Goal: Information Seeking & Learning: Find specific fact

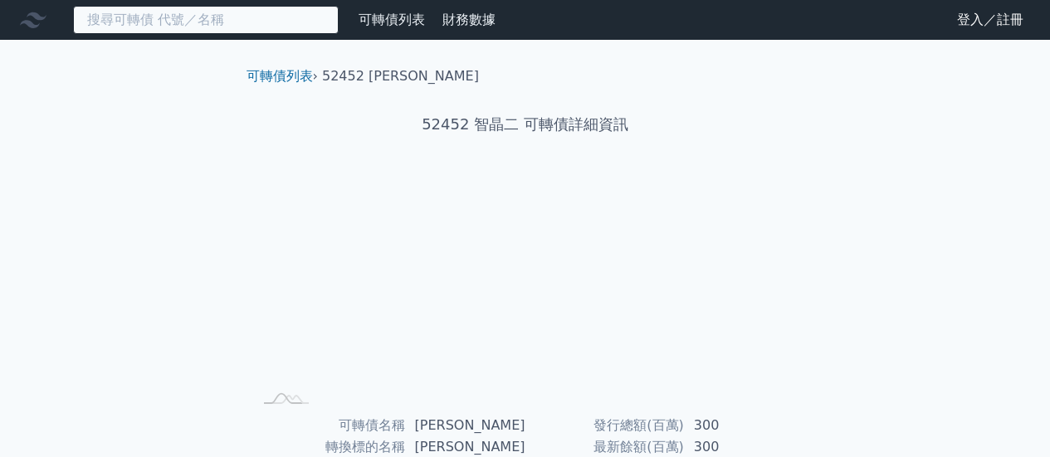
click at [281, 11] on input at bounding box center [206, 20] width 266 height 28
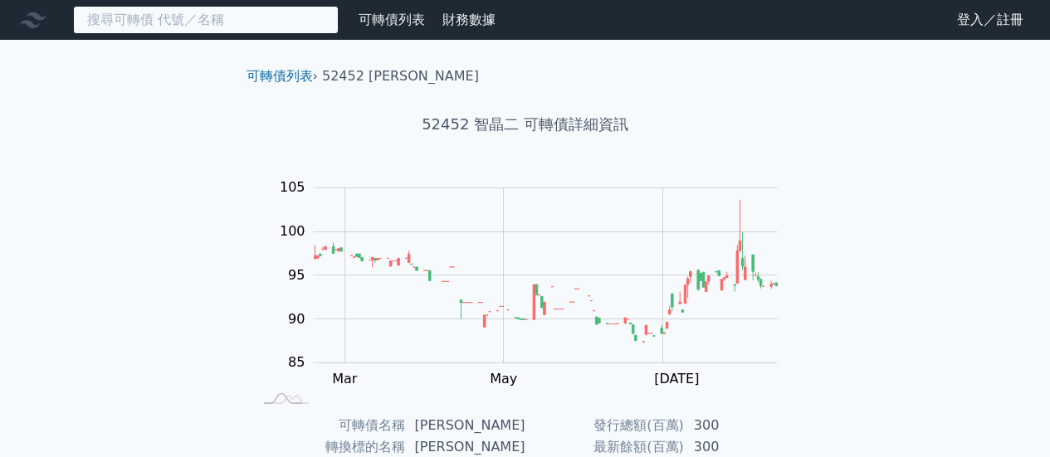
click at [277, 15] on input at bounding box center [206, 20] width 266 height 28
type input "v"
type input "ㄒ"
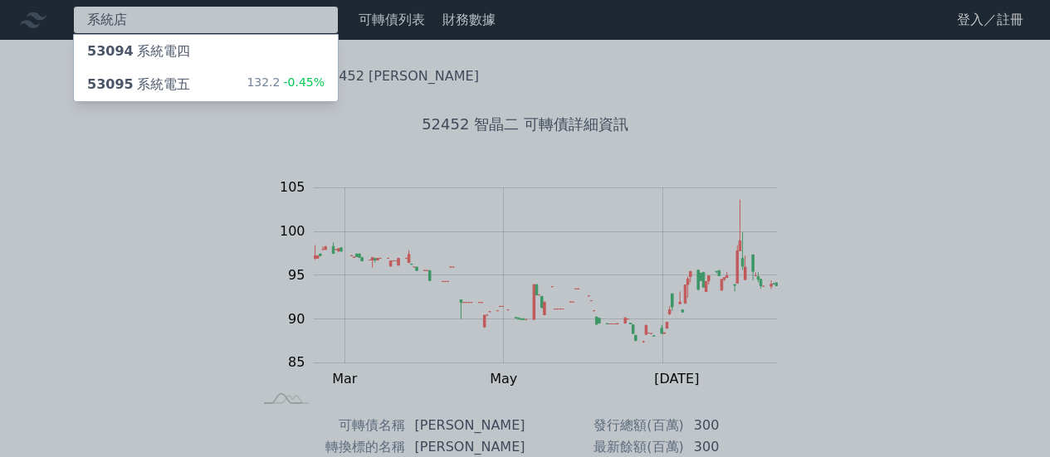
type input "系統店"
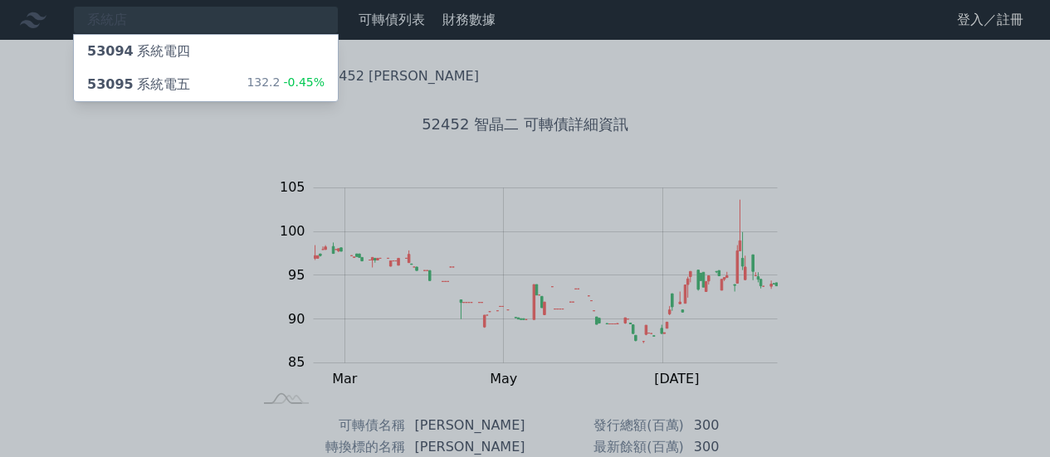
click at [216, 85] on div "53095 系統電五 132.2 -0.45%" at bounding box center [206, 84] width 264 height 33
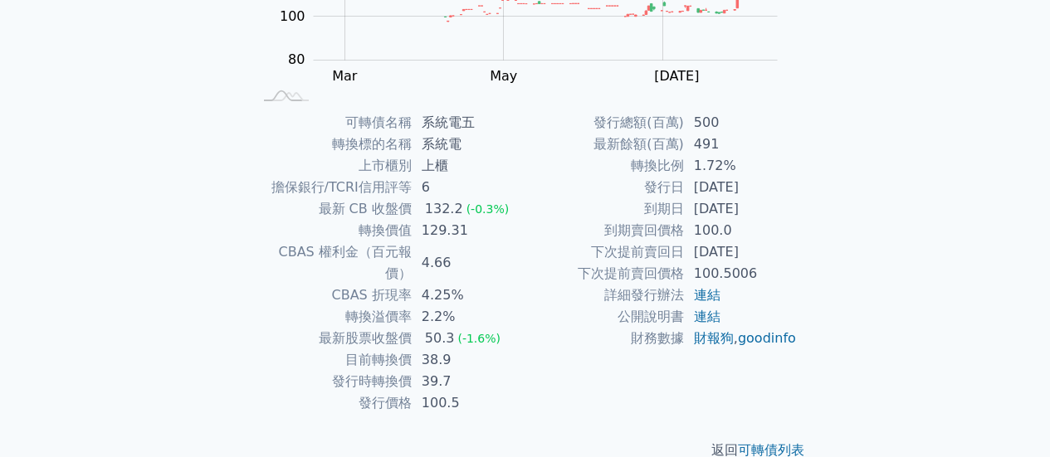
scroll to position [310, 0]
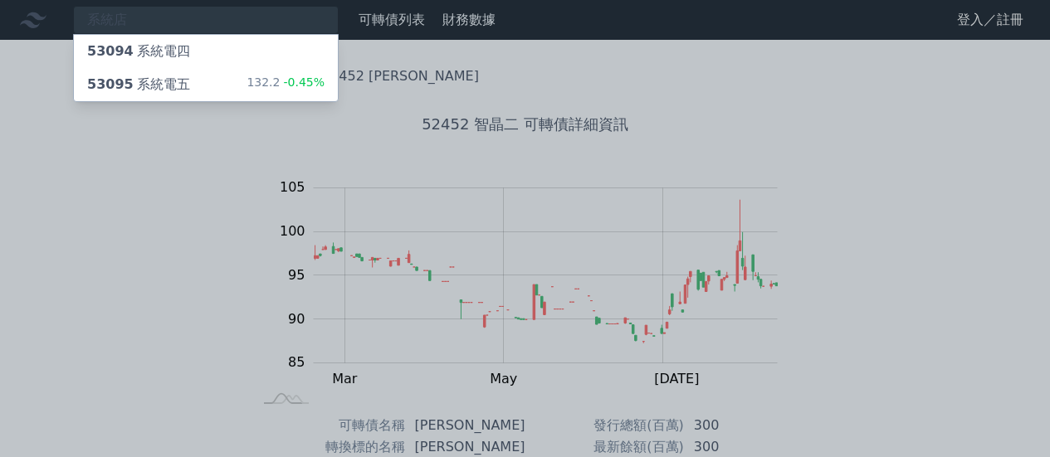
click at [196, 63] on div "53094 系統電四" at bounding box center [206, 51] width 264 height 33
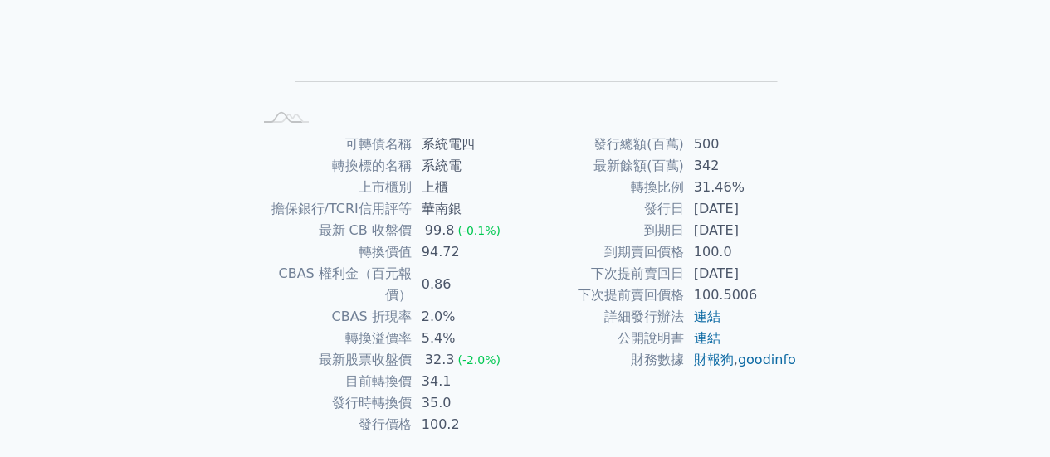
scroll to position [310, 0]
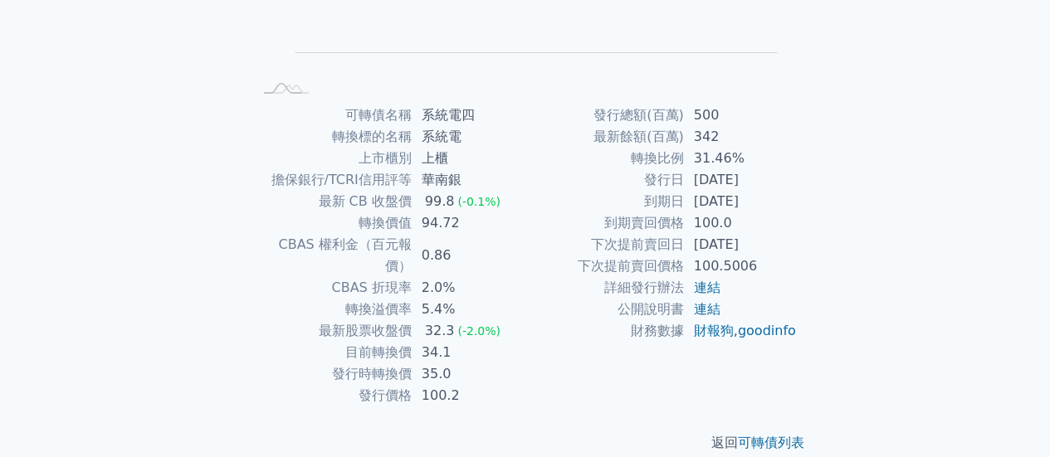
click at [632, 342] on td "財務數據" at bounding box center [604, 331] width 159 height 22
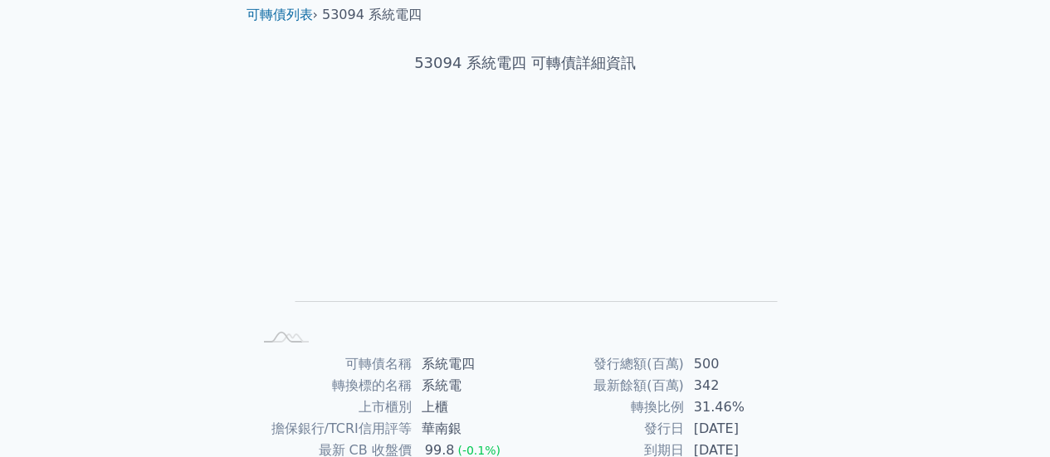
scroll to position [0, 0]
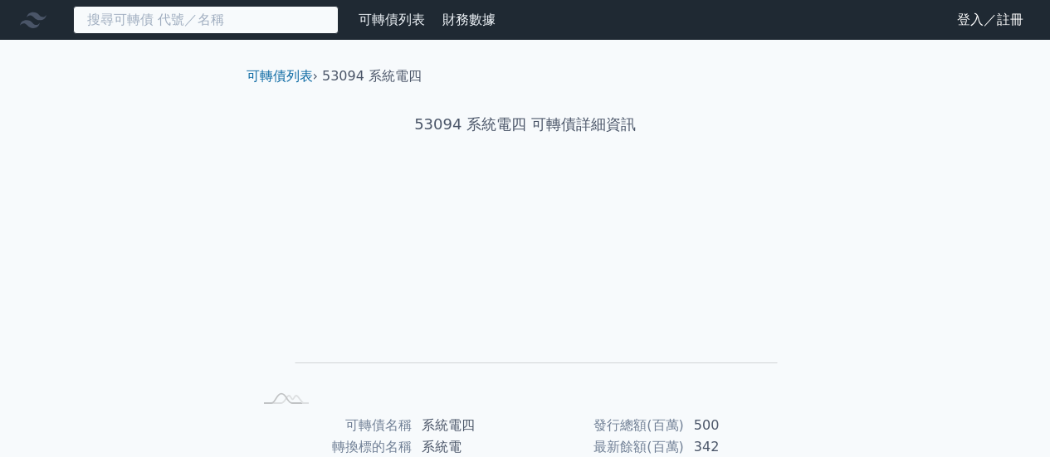
click at [281, 18] on input at bounding box center [206, 20] width 266 height 28
type input "ㄓ"
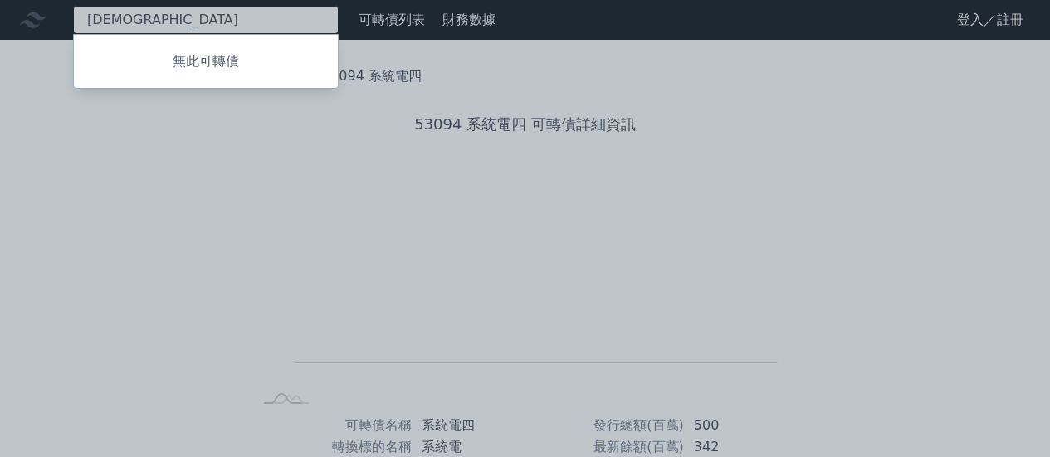
type input "至"
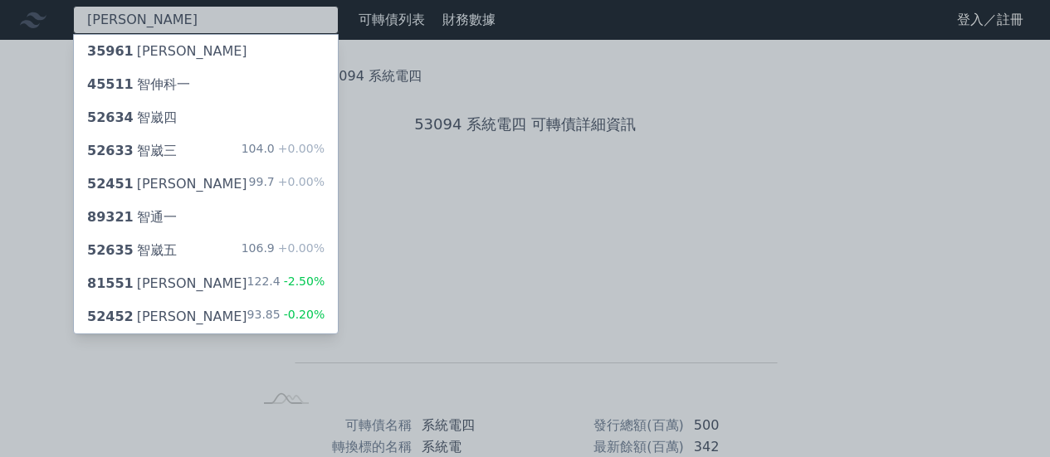
type input "[PERSON_NAME]"
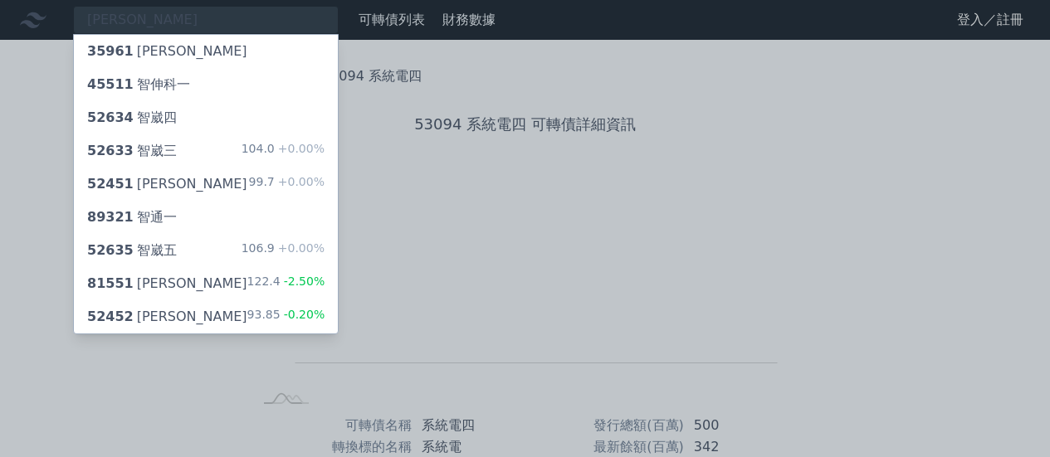
click at [198, 191] on div "52451 [PERSON_NAME]一 99.7 +0.00%" at bounding box center [206, 184] width 264 height 33
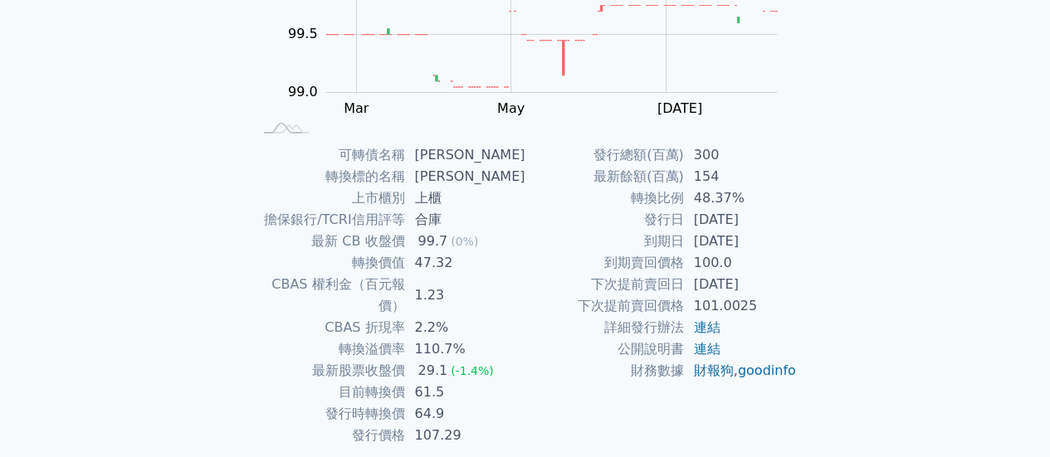
scroll to position [310, 0]
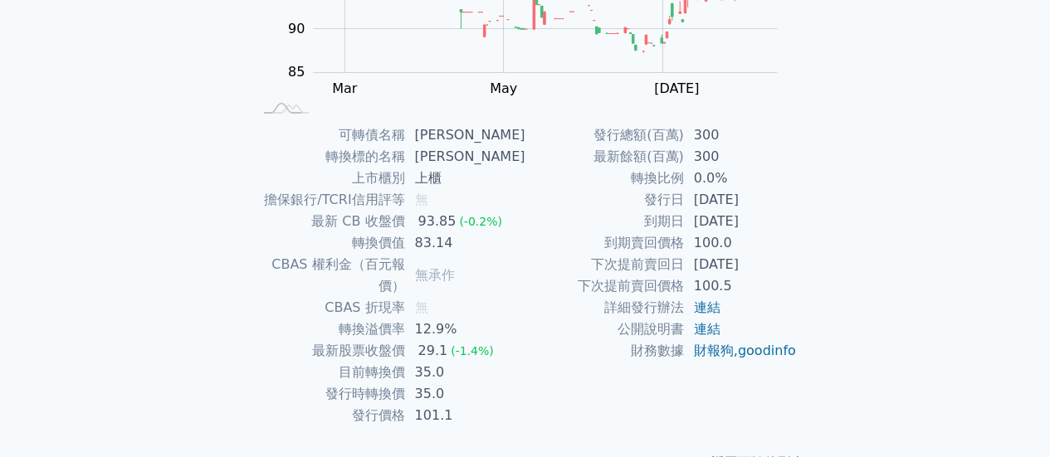
scroll to position [310, 0]
